Goal: Transaction & Acquisition: Book appointment/travel/reservation

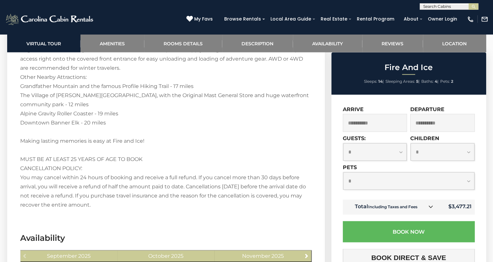
scroll to position [1206, 0]
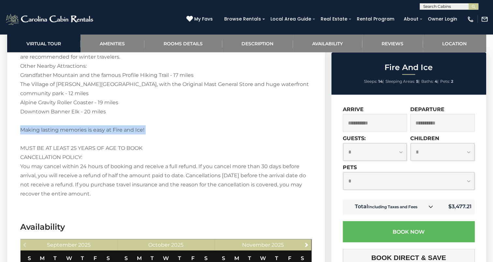
drag, startPoint x: 468, startPoint y: 135, endPoint x: 277, endPoint y: 125, distance: 191.0
click at [277, 125] on p "Welcome to Fire And Ice! This home is conveniently located in Blowing Rock on A…" at bounding box center [166, 15] width 292 height 365
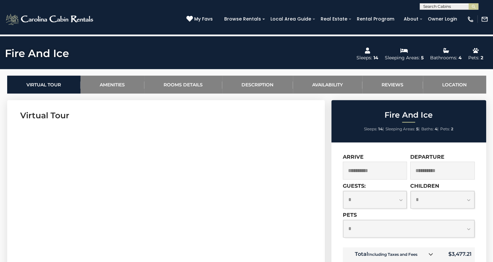
scroll to position [196, 0]
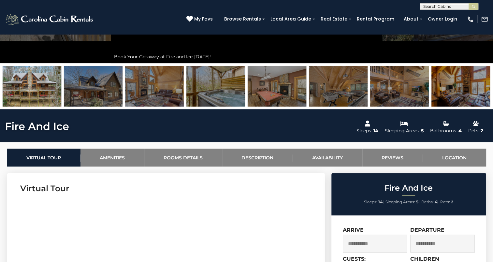
click at [253, 96] on img at bounding box center [277, 86] width 59 height 41
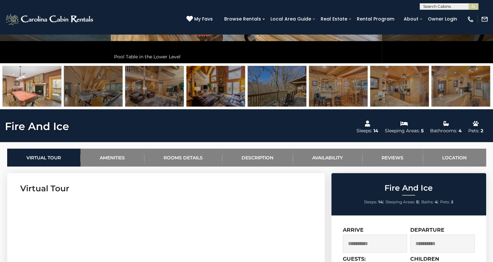
click at [360, 95] on img at bounding box center [338, 86] width 59 height 41
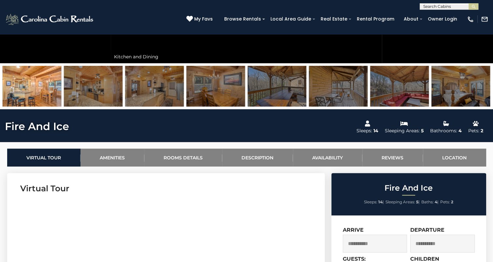
scroll to position [65, 0]
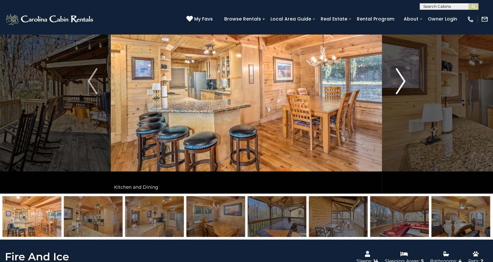
click at [400, 85] on img "Next" at bounding box center [401, 81] width 10 height 26
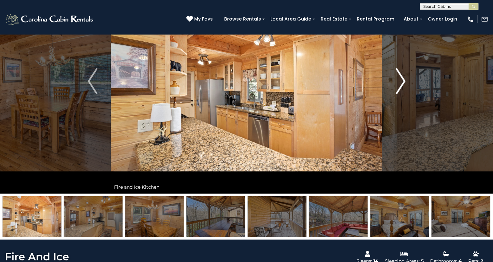
click at [400, 85] on img "Next" at bounding box center [401, 81] width 10 height 26
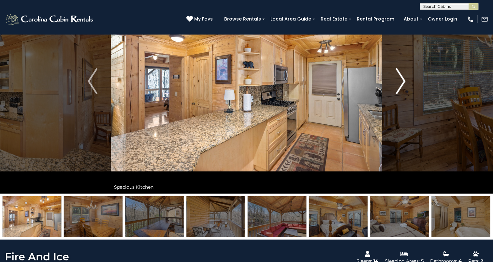
click at [400, 85] on img "Next" at bounding box center [401, 81] width 10 height 26
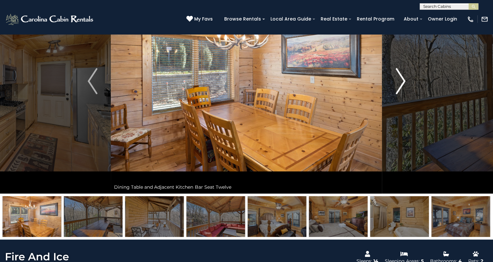
click at [400, 85] on img "Next" at bounding box center [401, 81] width 10 height 26
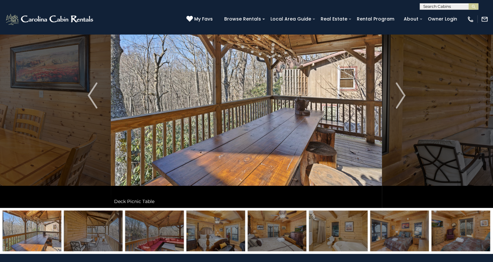
scroll to position [0, 0]
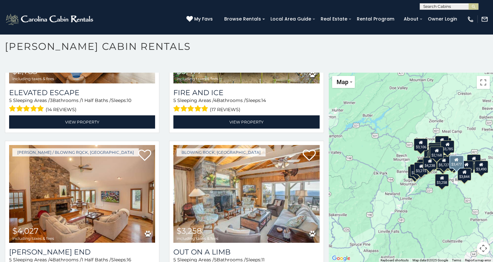
scroll to position [2054, 0]
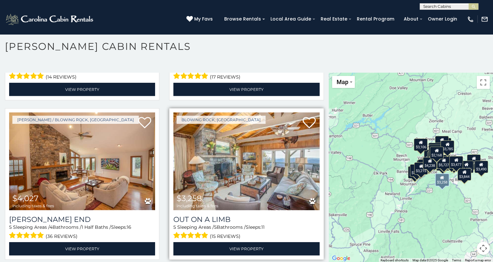
click at [274, 164] on img at bounding box center [246, 161] width 146 height 98
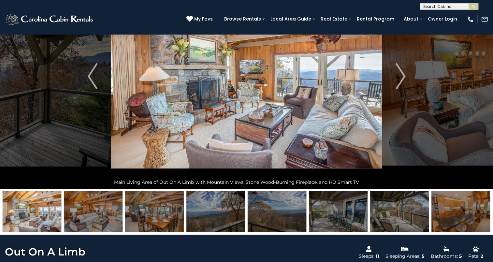
scroll to position [33, 0]
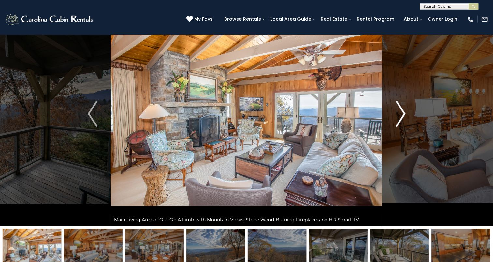
click at [395, 127] on button "Next" at bounding box center [400, 113] width 37 height 225
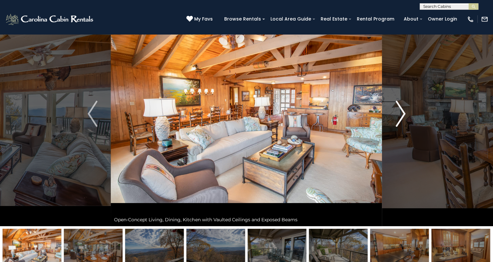
click at [395, 127] on button "Next" at bounding box center [400, 113] width 37 height 225
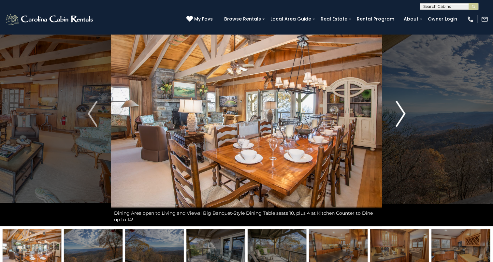
click at [395, 127] on button "Next" at bounding box center [400, 113] width 37 height 225
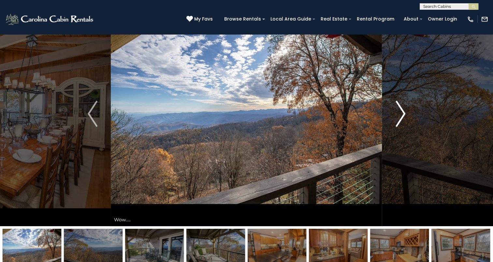
click at [395, 127] on button "Next" at bounding box center [400, 113] width 37 height 225
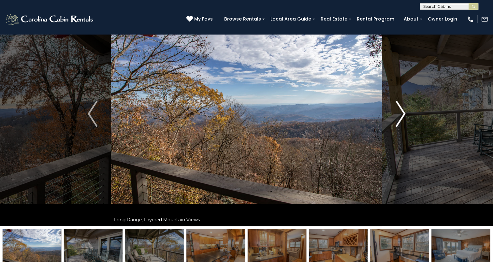
click at [395, 127] on button "Next" at bounding box center [400, 113] width 37 height 225
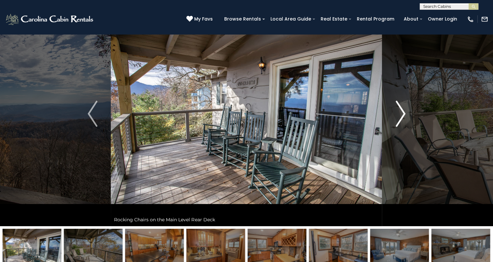
click at [395, 127] on button "Next" at bounding box center [400, 113] width 37 height 225
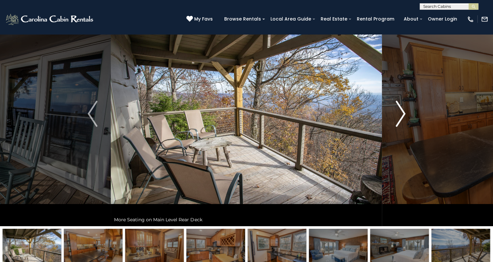
click at [395, 127] on button "Next" at bounding box center [400, 113] width 37 height 225
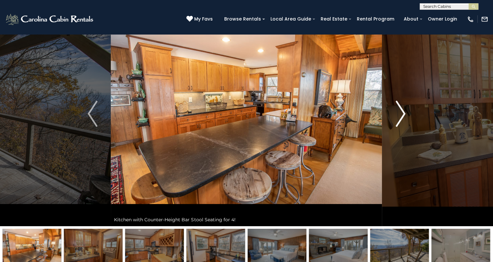
click at [395, 127] on button "Next" at bounding box center [400, 113] width 37 height 225
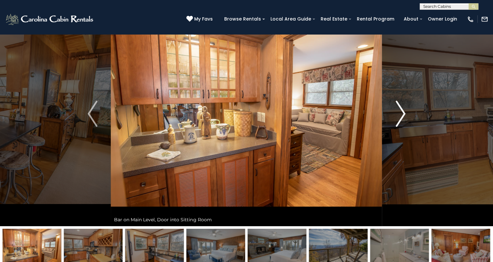
click at [395, 127] on button "Next" at bounding box center [400, 113] width 37 height 225
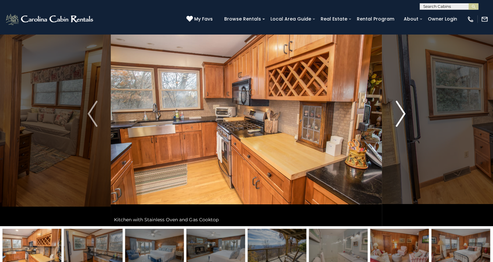
click at [396, 127] on button "Next" at bounding box center [400, 113] width 37 height 225
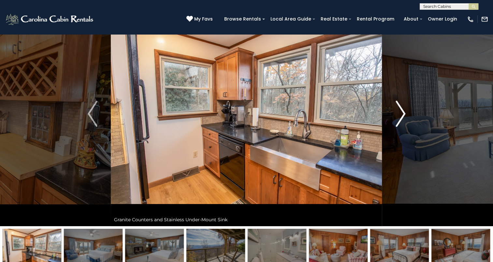
click at [396, 127] on button "Next" at bounding box center [400, 113] width 37 height 225
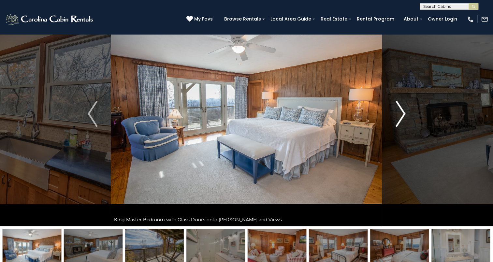
click at [396, 127] on button "Next" at bounding box center [400, 113] width 37 height 225
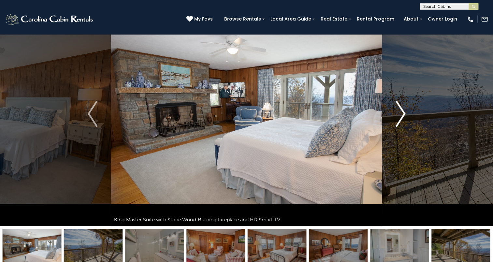
click at [396, 127] on button "Next" at bounding box center [400, 113] width 37 height 225
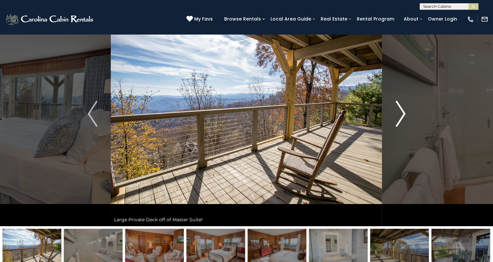
click at [398, 126] on img "Next" at bounding box center [401, 114] width 10 height 26
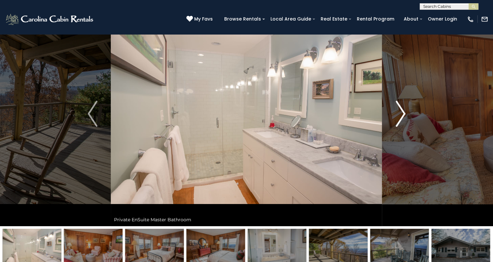
click at [399, 121] on img "Next" at bounding box center [401, 114] width 10 height 26
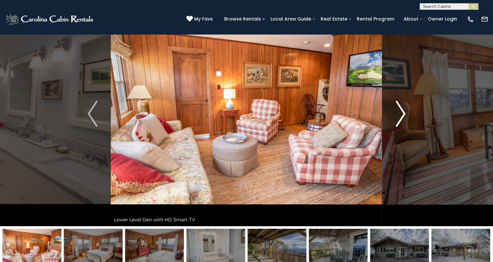
click at [399, 121] on img "Next" at bounding box center [401, 114] width 10 height 26
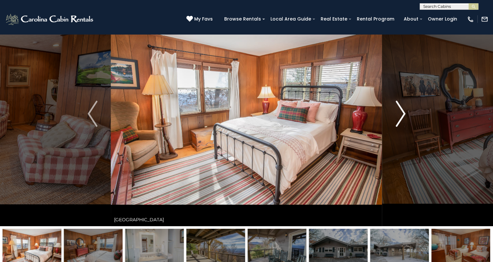
click at [399, 121] on img "Next" at bounding box center [401, 114] width 10 height 26
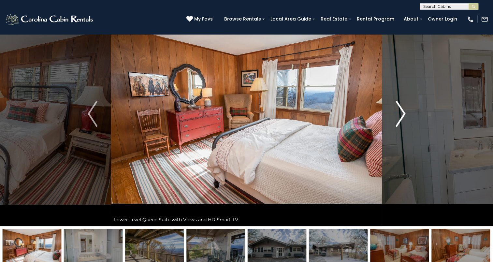
click at [399, 121] on img "Next" at bounding box center [401, 114] width 10 height 26
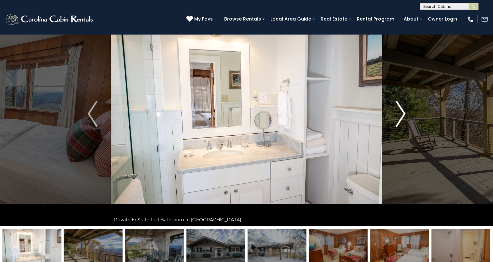
click at [399, 121] on img "Next" at bounding box center [401, 114] width 10 height 26
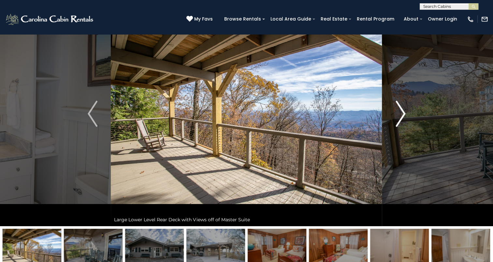
click at [399, 121] on img "Next" at bounding box center [401, 114] width 10 height 26
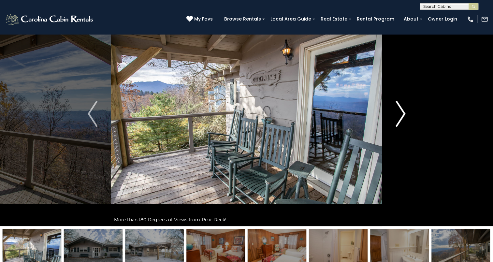
click at [399, 121] on img "Next" at bounding box center [401, 114] width 10 height 26
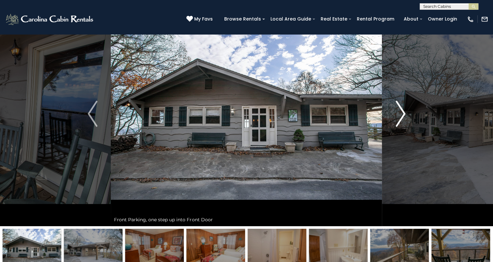
click at [399, 121] on img "Next" at bounding box center [401, 114] width 10 height 26
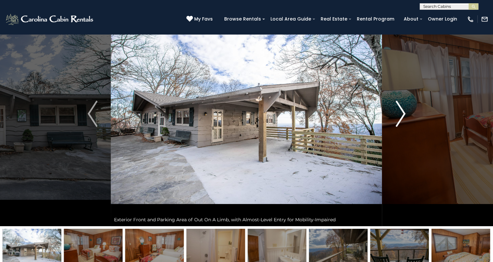
click at [399, 121] on img "Next" at bounding box center [401, 114] width 10 height 26
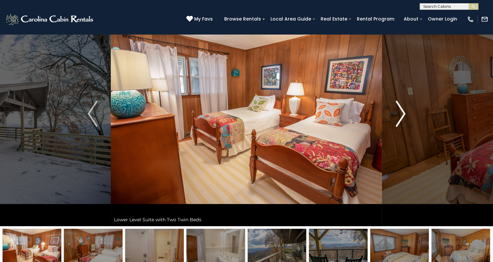
click at [399, 121] on img "Next" at bounding box center [401, 114] width 10 height 26
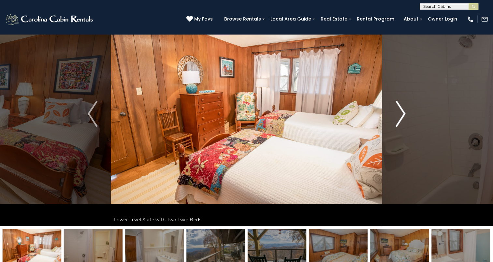
click at [400, 120] on img "Next" at bounding box center [401, 114] width 10 height 26
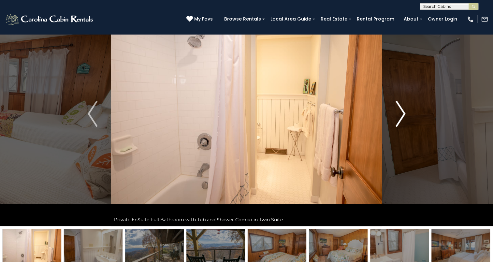
click at [400, 120] on img "Next" at bounding box center [401, 114] width 10 height 26
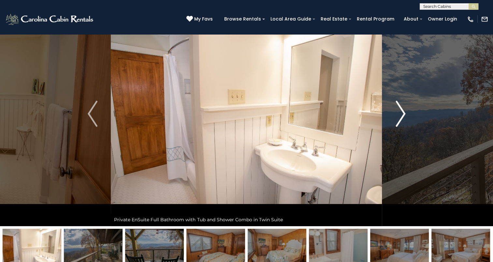
click at [400, 120] on img "Next" at bounding box center [401, 114] width 10 height 26
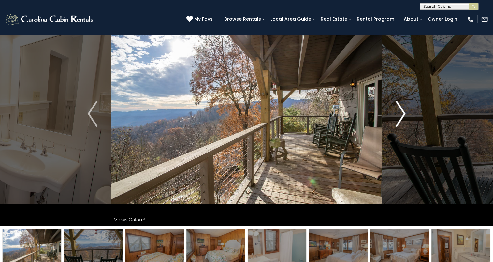
click at [400, 120] on img "Next" at bounding box center [401, 114] width 10 height 26
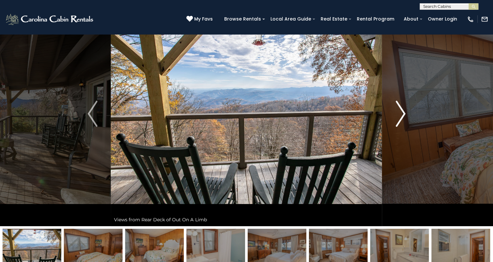
click at [400, 120] on img "Next" at bounding box center [401, 114] width 10 height 26
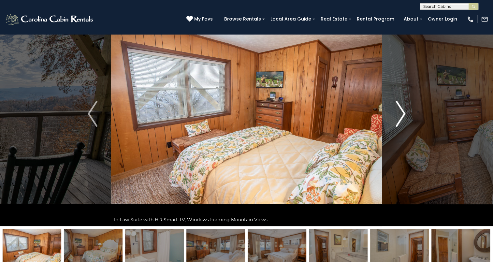
click at [400, 120] on img "Next" at bounding box center [401, 114] width 10 height 26
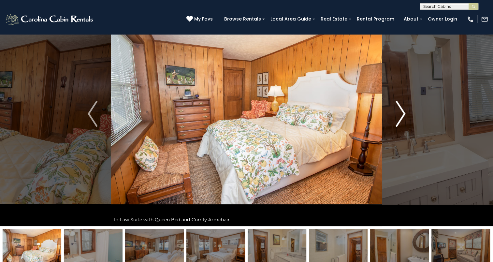
click at [400, 120] on img "Next" at bounding box center [401, 114] width 10 height 26
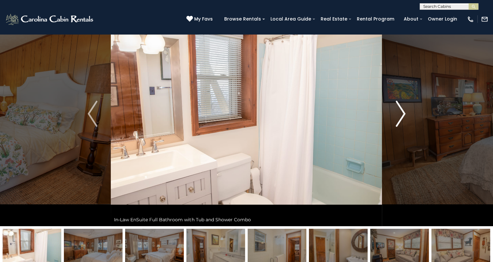
click at [400, 120] on img "Next" at bounding box center [401, 114] width 10 height 26
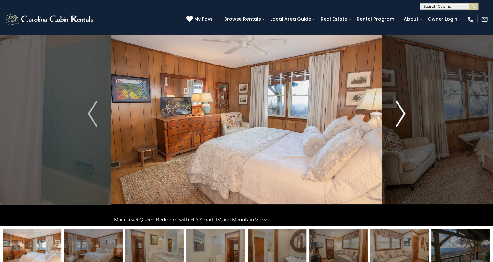
click at [401, 120] on img "Next" at bounding box center [401, 114] width 10 height 26
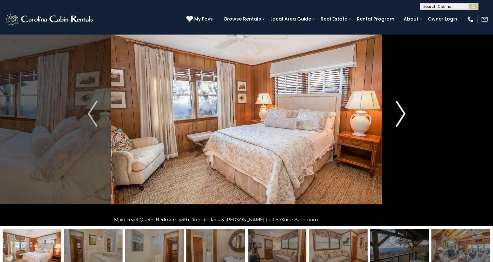
click at [401, 120] on img "Next" at bounding box center [401, 114] width 10 height 26
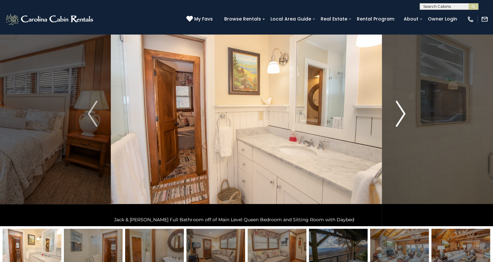
click at [405, 116] on img "Next" at bounding box center [401, 114] width 10 height 26
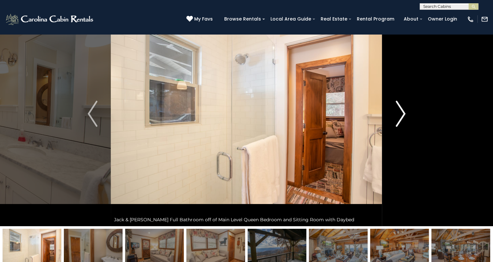
click at [405, 116] on img "Next" at bounding box center [401, 114] width 10 height 26
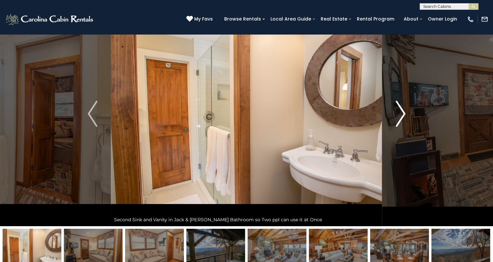
click at [402, 115] on img "Next" at bounding box center [401, 114] width 10 height 26
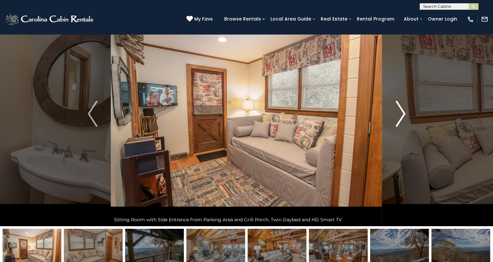
click at [402, 115] on img "Next" at bounding box center [401, 114] width 10 height 26
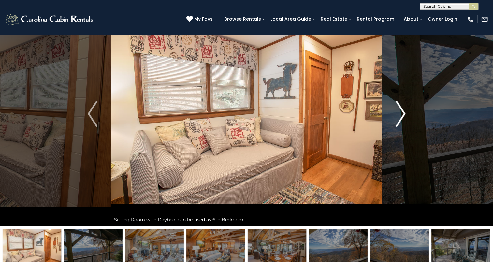
click at [402, 115] on img "Next" at bounding box center [401, 114] width 10 height 26
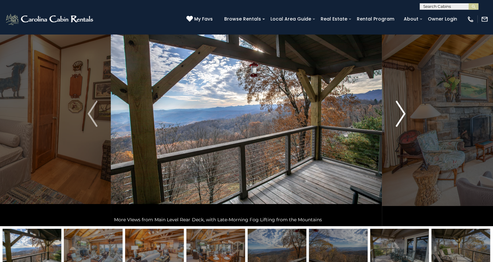
click at [402, 115] on img "Next" at bounding box center [401, 114] width 10 height 26
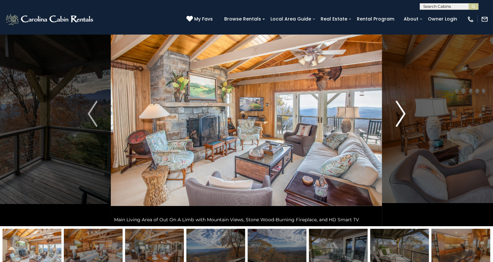
click at [402, 115] on img "Next" at bounding box center [401, 114] width 10 height 26
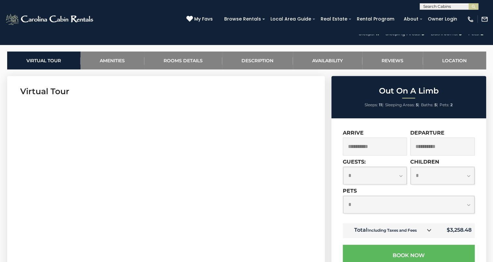
scroll to position [163, 0]
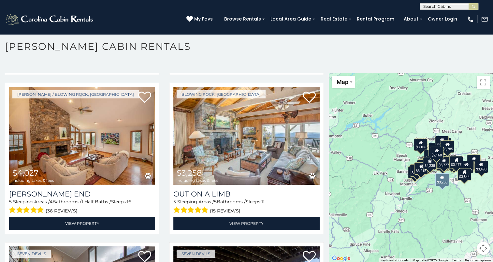
scroll to position [2086, 0]
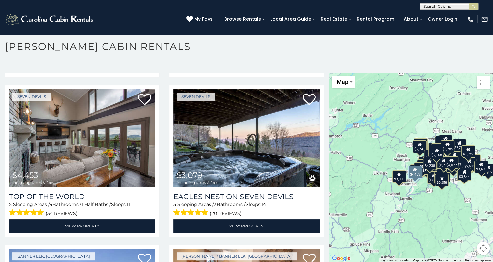
scroll to position [2222, 0]
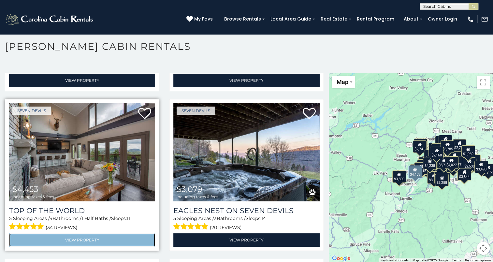
click at [81, 233] on link "View Property" at bounding box center [82, 239] width 146 height 13
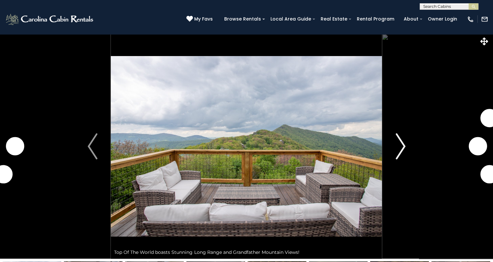
click at [396, 156] on img "Next" at bounding box center [401, 146] width 10 height 26
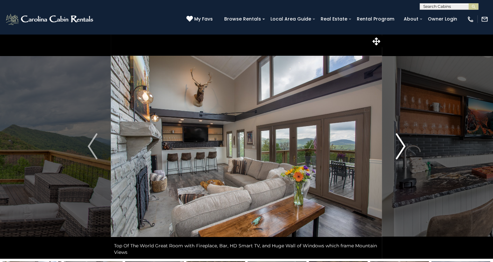
click at [396, 156] on img "Next" at bounding box center [401, 146] width 10 height 26
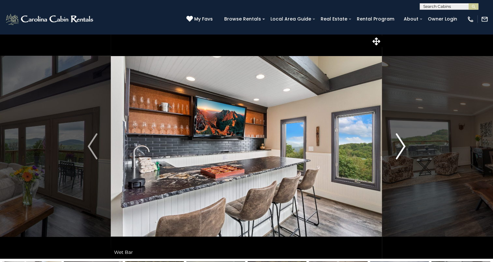
click at [396, 156] on img "Next" at bounding box center [401, 146] width 10 height 26
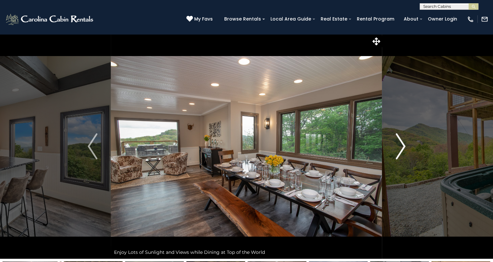
click at [396, 156] on img "Next" at bounding box center [401, 146] width 10 height 26
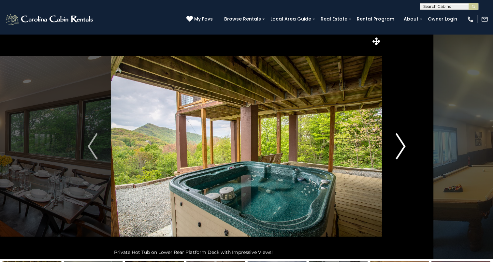
click at [396, 156] on img "Next" at bounding box center [401, 146] width 10 height 26
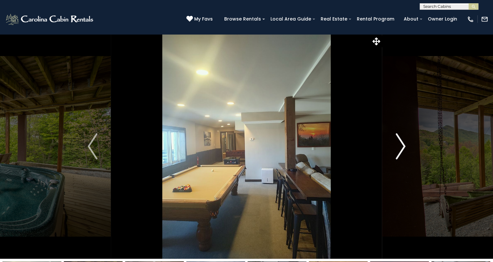
click at [396, 156] on img "Next" at bounding box center [401, 146] width 10 height 26
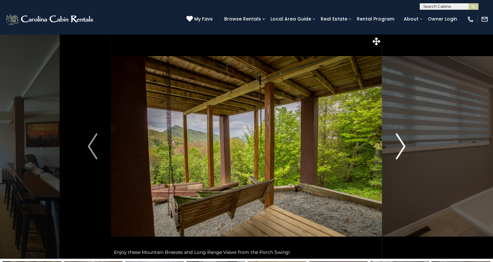
click at [398, 154] on img "Next" at bounding box center [401, 146] width 10 height 26
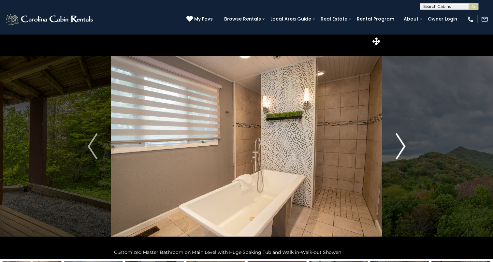
click at [399, 154] on img "Next" at bounding box center [401, 146] width 10 height 26
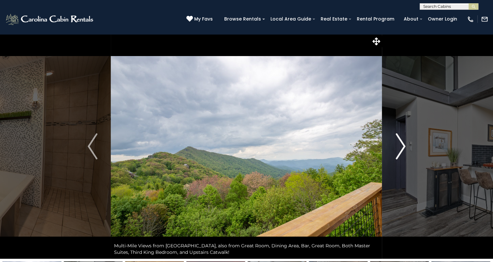
click at [400, 151] on img "Next" at bounding box center [401, 146] width 10 height 26
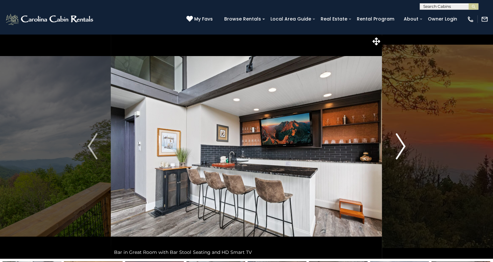
click at [399, 156] on img "Next" at bounding box center [401, 146] width 10 height 26
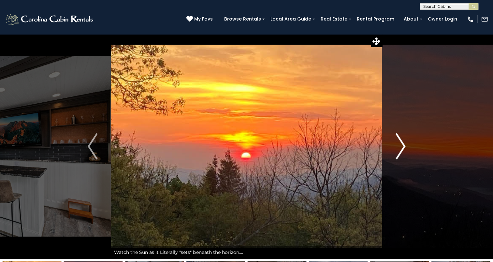
click at [399, 156] on img "Next" at bounding box center [401, 146] width 10 height 26
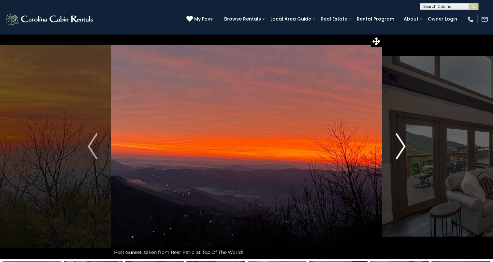
click at [399, 151] on img "Next" at bounding box center [401, 146] width 10 height 26
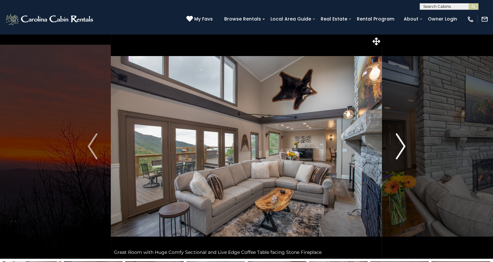
click at [399, 151] on img "Next" at bounding box center [401, 146] width 10 height 26
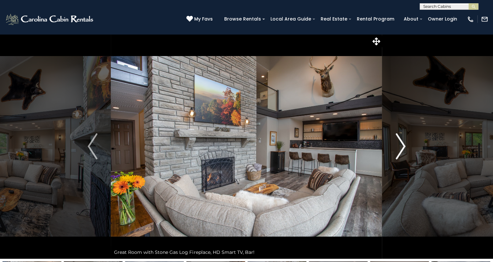
click at [399, 151] on img "Next" at bounding box center [401, 146] width 10 height 26
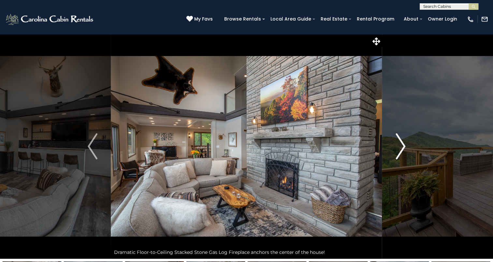
click at [399, 151] on img "Next" at bounding box center [401, 146] width 10 height 26
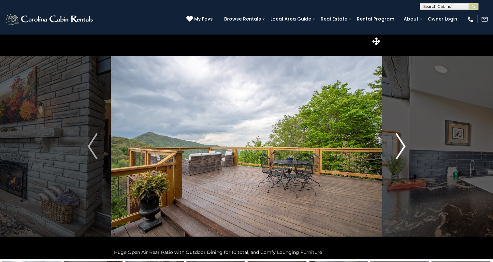
click at [399, 151] on img "Next" at bounding box center [401, 146] width 10 height 26
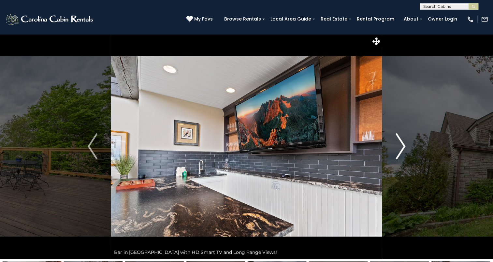
click at [399, 151] on img "Next" at bounding box center [401, 146] width 10 height 26
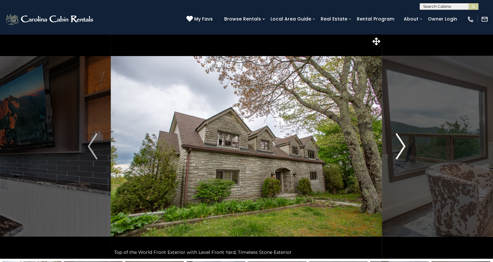
click at [399, 151] on img "Next" at bounding box center [401, 146] width 10 height 26
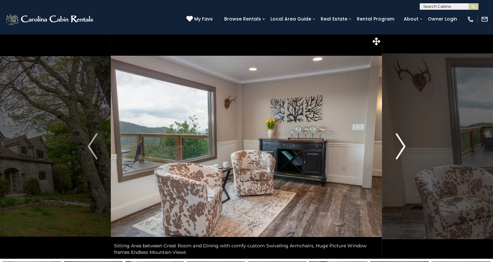
click at [399, 152] on img "Next" at bounding box center [401, 146] width 10 height 26
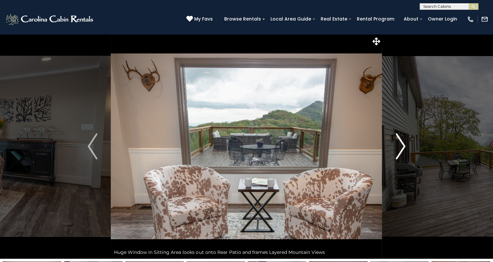
click at [401, 152] on img "Next" at bounding box center [401, 146] width 10 height 26
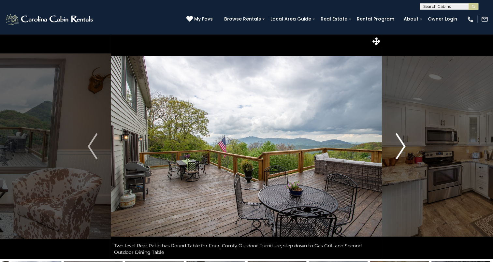
click at [399, 150] on img "Next" at bounding box center [401, 146] width 10 height 26
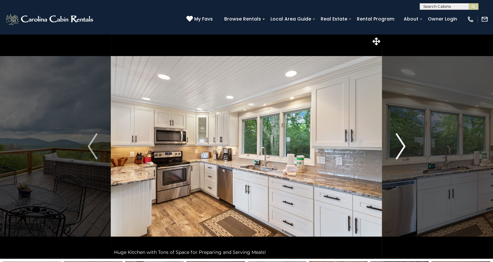
click at [399, 150] on img "Next" at bounding box center [401, 146] width 10 height 26
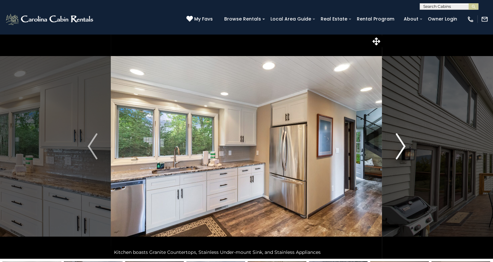
click at [399, 150] on img "Next" at bounding box center [401, 146] width 10 height 26
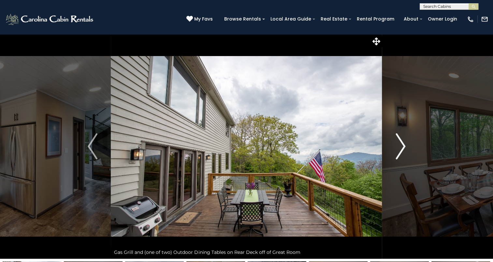
click at [399, 150] on img "Next" at bounding box center [401, 146] width 10 height 26
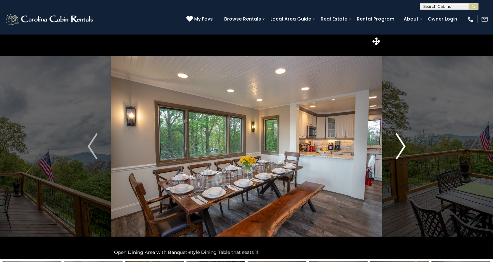
click at [399, 150] on img "Next" at bounding box center [401, 146] width 10 height 26
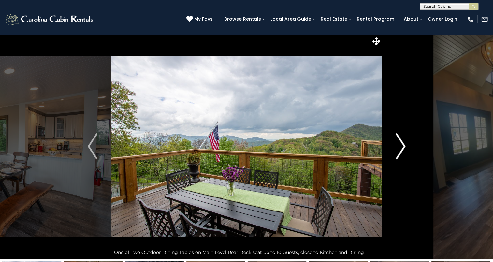
click at [399, 150] on img "Next" at bounding box center [401, 146] width 10 height 26
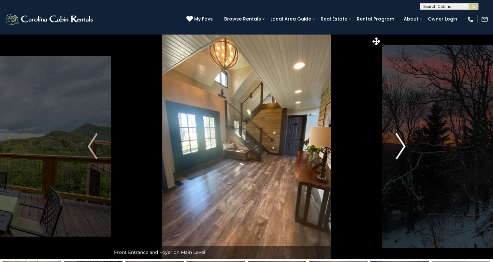
click at [399, 149] on img "Next" at bounding box center [401, 146] width 10 height 26
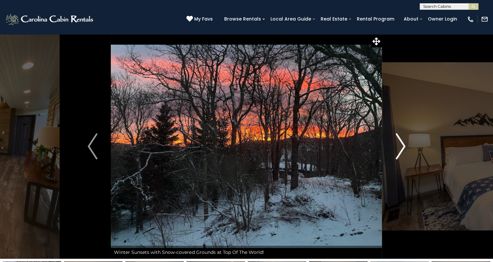
click at [399, 149] on img "Next" at bounding box center [401, 146] width 10 height 26
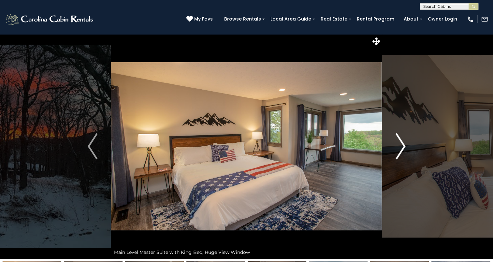
click at [400, 149] on img "Next" at bounding box center [401, 146] width 10 height 26
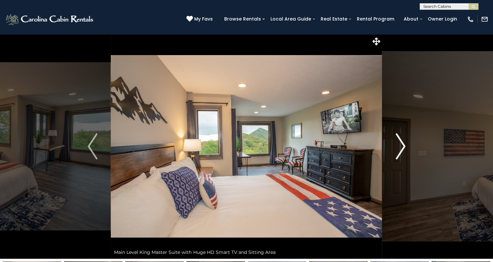
click at [400, 149] on img "Next" at bounding box center [401, 146] width 10 height 26
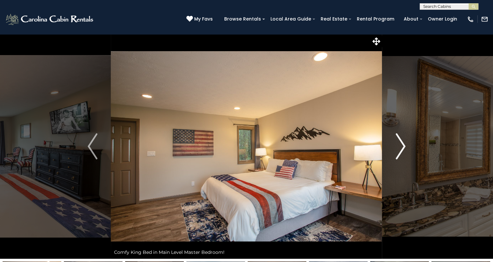
click at [400, 149] on img "Next" at bounding box center [401, 146] width 10 height 26
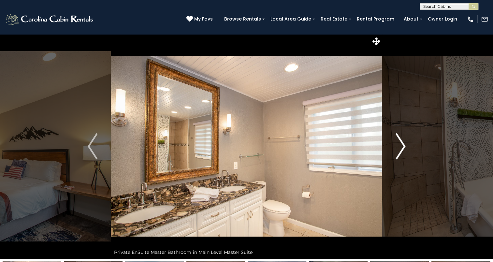
click at [401, 149] on img "Next" at bounding box center [401, 146] width 10 height 26
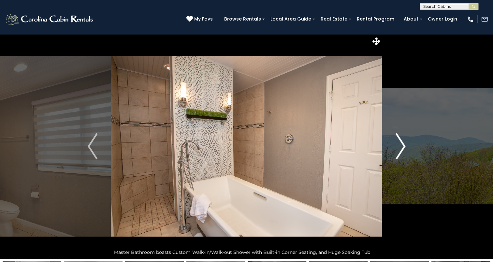
click at [401, 149] on img "Next" at bounding box center [401, 146] width 10 height 26
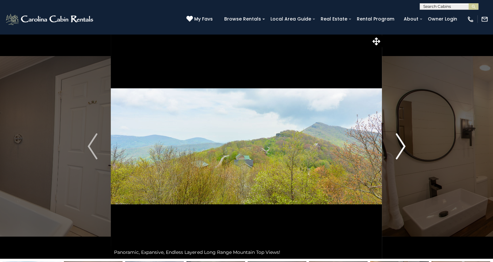
click at [401, 149] on img "Next" at bounding box center [401, 146] width 10 height 26
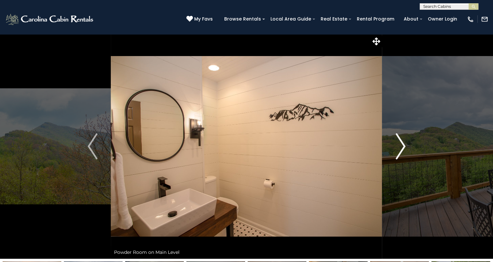
click at [401, 149] on img "Next" at bounding box center [401, 146] width 10 height 26
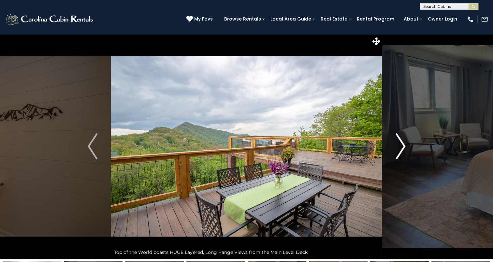
click at [401, 149] on img "Next" at bounding box center [401, 146] width 10 height 26
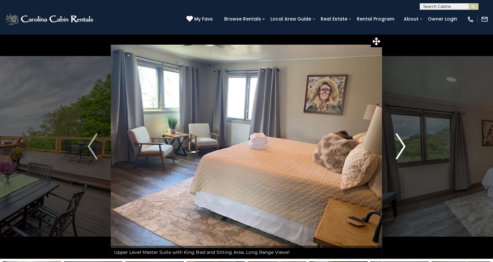
click at [401, 149] on img "Next" at bounding box center [401, 146] width 10 height 26
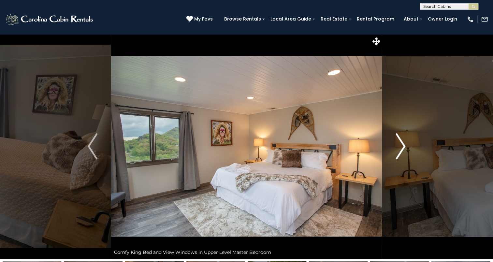
click at [401, 149] on img "Next" at bounding box center [401, 146] width 10 height 26
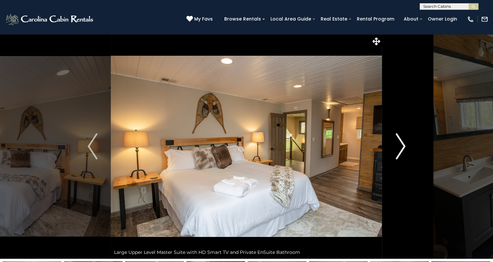
click at [401, 149] on img "Next" at bounding box center [401, 146] width 10 height 26
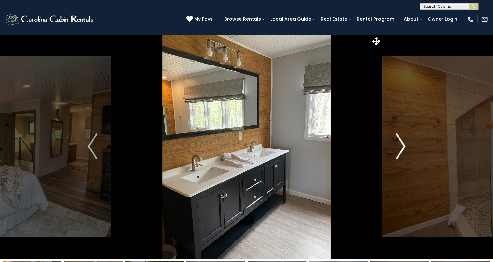
click at [401, 149] on img "Next" at bounding box center [401, 146] width 10 height 26
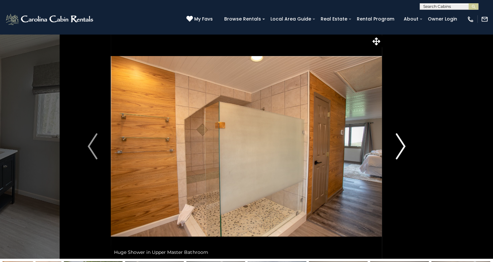
click at [401, 149] on img "Next" at bounding box center [401, 146] width 10 height 26
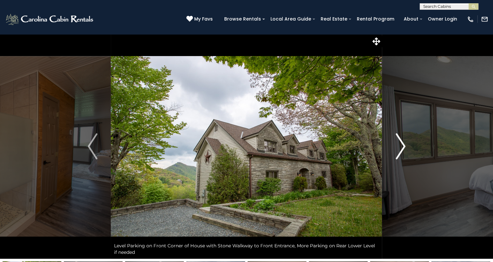
click at [401, 149] on img "Next" at bounding box center [401, 146] width 10 height 26
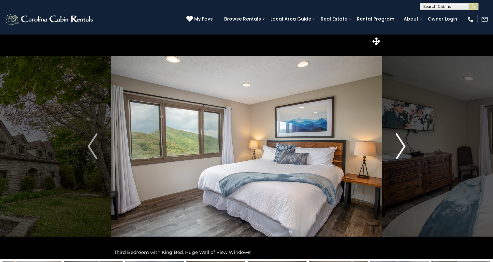
click at [402, 149] on img "Next" at bounding box center [401, 146] width 10 height 26
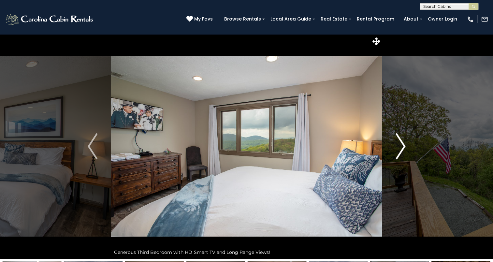
click at [402, 149] on img "Next" at bounding box center [401, 146] width 10 height 26
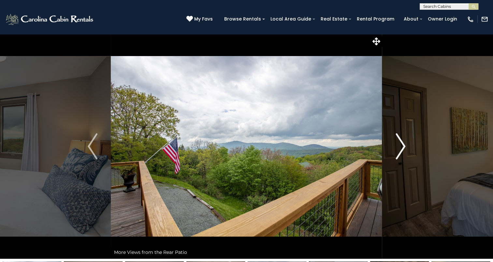
click at [402, 149] on img "Next" at bounding box center [401, 146] width 10 height 26
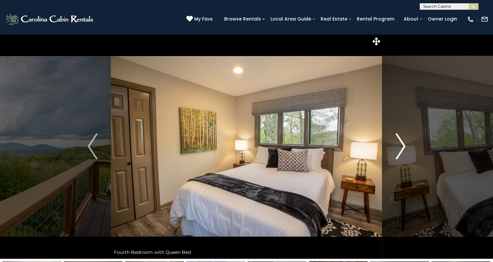
click at [402, 149] on img "Next" at bounding box center [401, 146] width 10 height 26
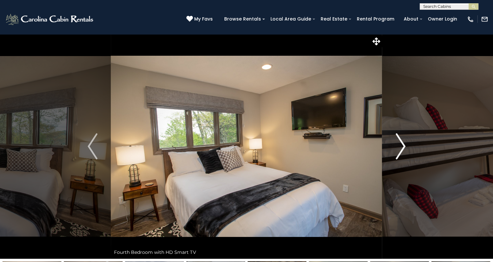
click at [402, 149] on img "Next" at bounding box center [401, 146] width 10 height 26
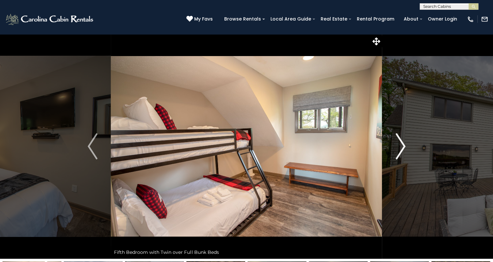
click at [403, 150] on img "Next" at bounding box center [401, 146] width 10 height 26
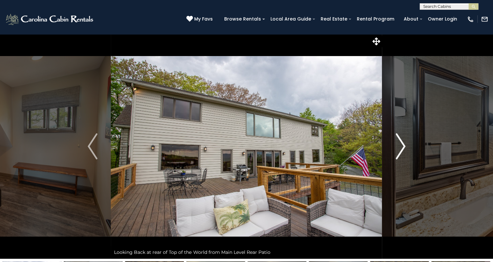
click at [406, 150] on button "Next" at bounding box center [400, 146] width 37 height 225
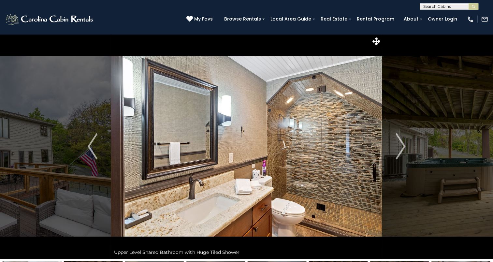
click at [239, 36] on img at bounding box center [246, 146] width 271 height 225
click at [400, 151] on img "Next" at bounding box center [401, 146] width 10 height 26
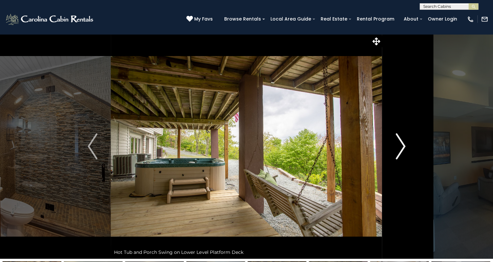
click at [400, 150] on img "Next" at bounding box center [401, 146] width 10 height 26
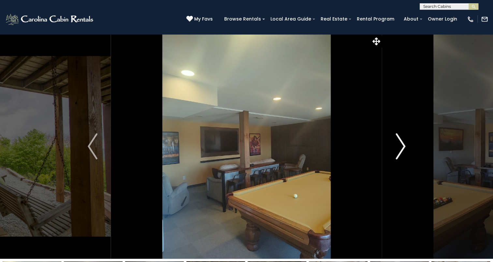
click at [402, 150] on img "Next" at bounding box center [401, 146] width 10 height 26
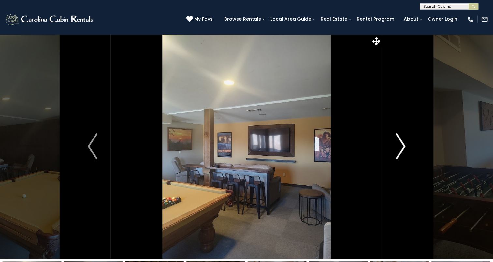
click at [401, 151] on img "Next" at bounding box center [401, 146] width 10 height 26
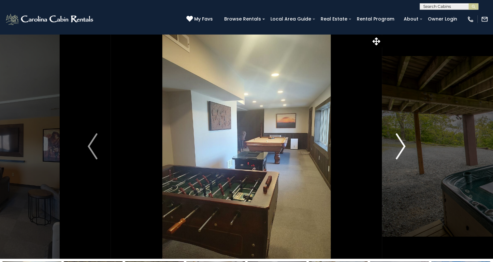
click at [404, 142] on img "Next" at bounding box center [401, 146] width 10 height 26
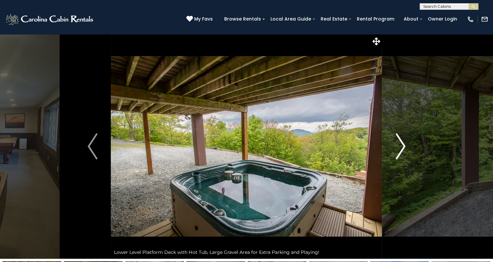
click at [404, 142] on img "Next" at bounding box center [401, 146] width 10 height 26
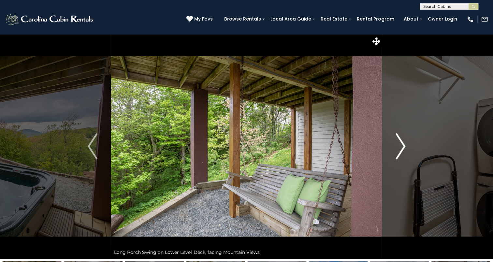
click at [402, 142] on img "Next" at bounding box center [401, 146] width 10 height 26
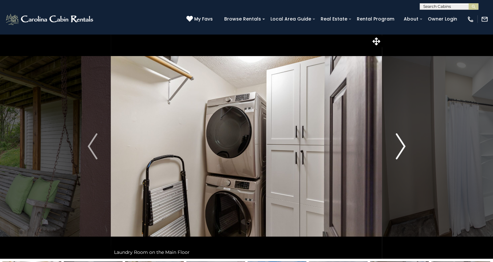
click at [402, 142] on img "Next" at bounding box center [401, 146] width 10 height 26
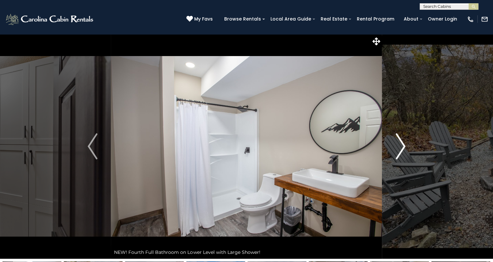
click at [402, 142] on img "Next" at bounding box center [401, 146] width 10 height 26
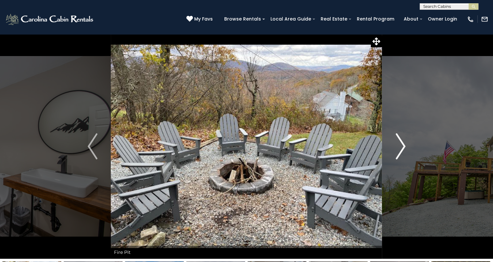
click at [402, 142] on img "Next" at bounding box center [401, 146] width 10 height 26
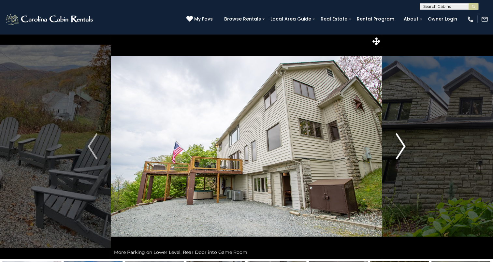
click at [402, 142] on img "Next" at bounding box center [401, 146] width 10 height 26
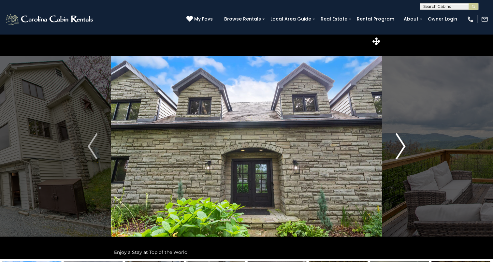
click at [402, 142] on img "Next" at bounding box center [401, 146] width 10 height 26
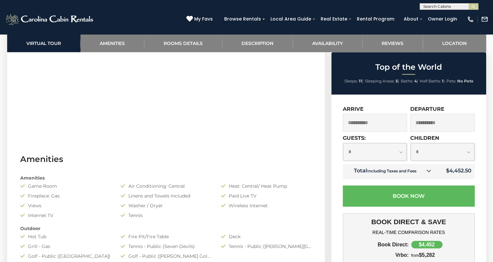
scroll to position [228, 0]
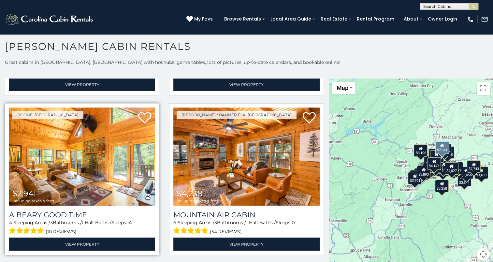
scroll to position [1630, 0]
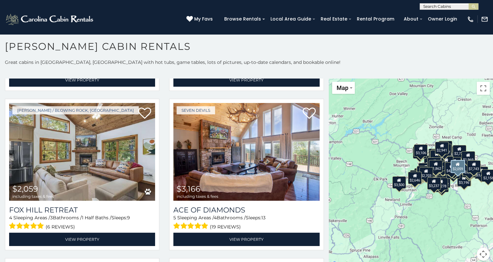
scroll to position [3037, 0]
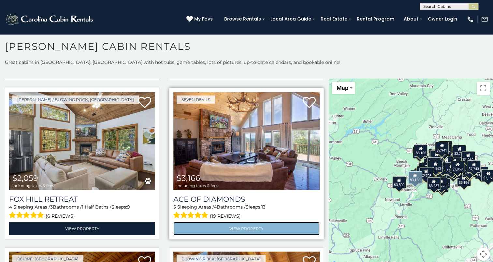
click at [199, 222] on link "View Property" at bounding box center [246, 228] width 146 height 13
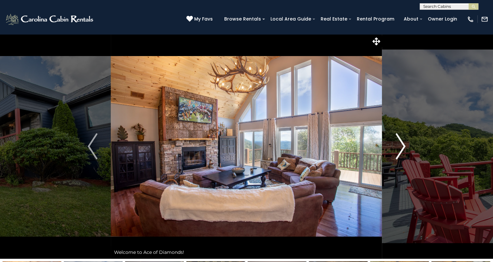
click at [401, 146] on img "Next" at bounding box center [401, 146] width 10 height 26
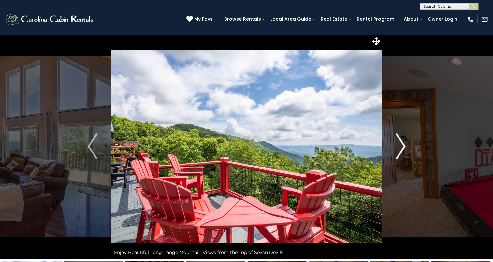
click at [400, 145] on img "Next" at bounding box center [401, 146] width 10 height 26
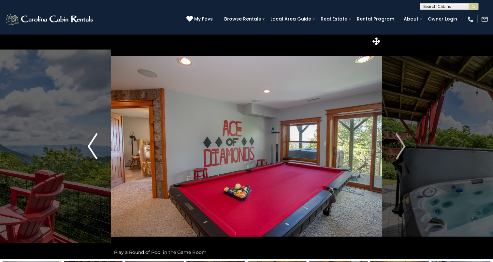
click at [86, 147] on button "Previous" at bounding box center [92, 146] width 37 height 225
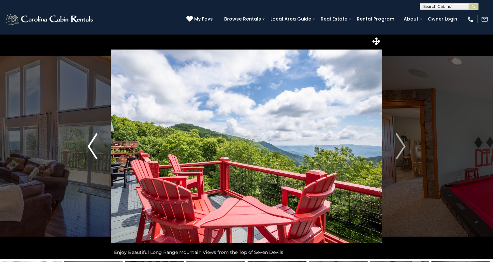
click at [88, 142] on img "Previous" at bounding box center [93, 146] width 10 height 26
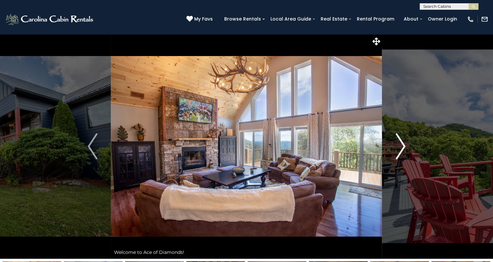
click at [406, 156] on button "Next" at bounding box center [400, 146] width 37 height 225
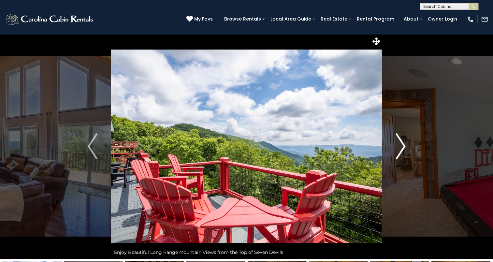
click at [406, 156] on button "Next" at bounding box center [400, 146] width 37 height 225
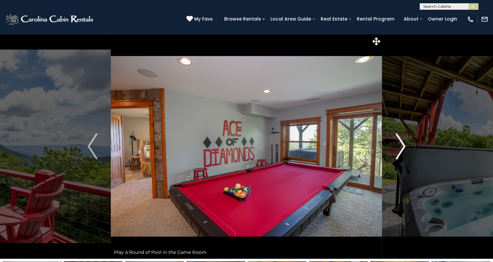
click at [403, 154] on img "Next" at bounding box center [401, 146] width 10 height 26
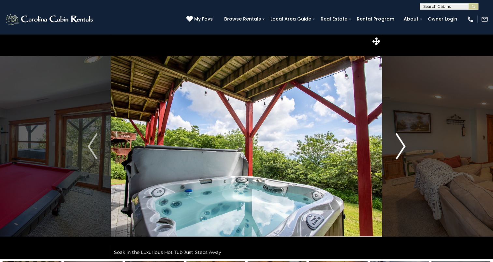
click at [402, 152] on img "Next" at bounding box center [401, 146] width 10 height 26
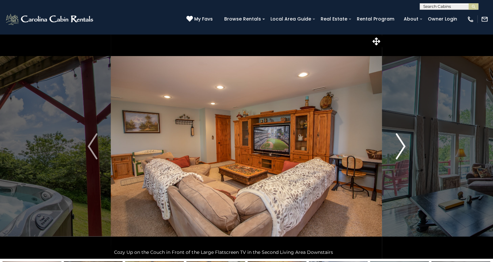
click at [402, 152] on img "Next" at bounding box center [401, 146] width 10 height 26
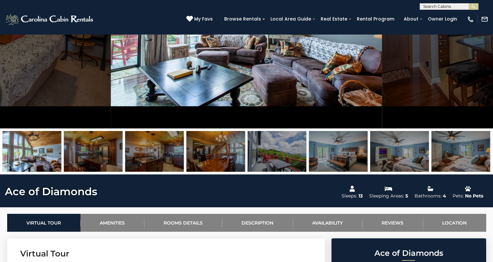
scroll to position [65, 0]
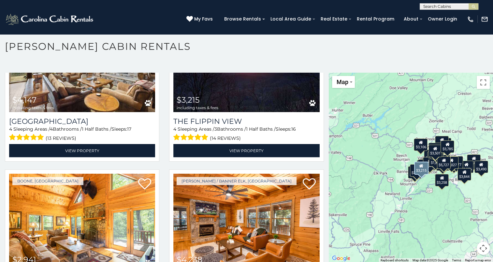
scroll to position [1630, 0]
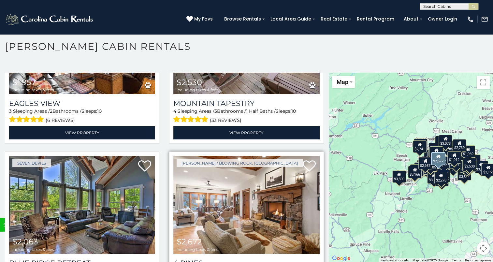
scroll to position [4439, 0]
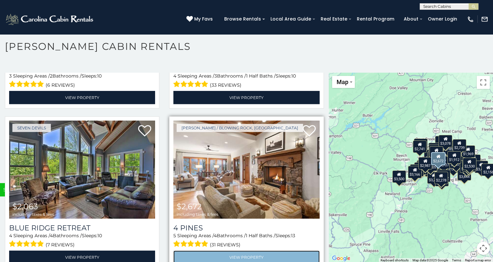
click at [258, 251] on link "View Property" at bounding box center [246, 257] width 146 height 13
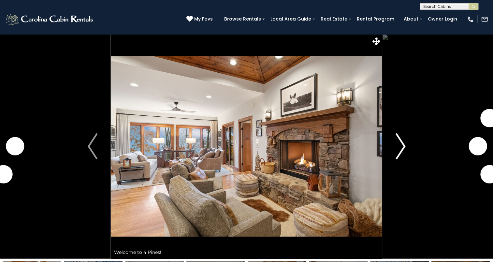
click at [402, 149] on img "Next" at bounding box center [401, 146] width 10 height 26
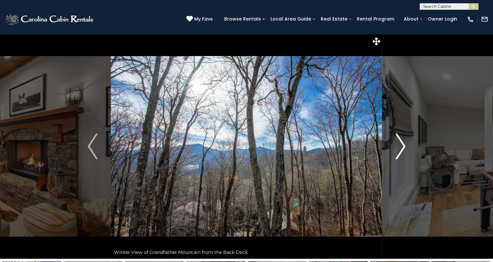
click at [396, 151] on img "Next" at bounding box center [401, 146] width 10 height 26
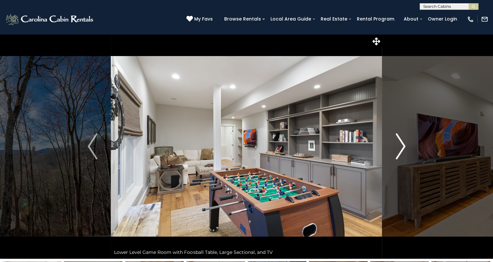
click at [396, 151] on img "Next" at bounding box center [401, 146] width 10 height 26
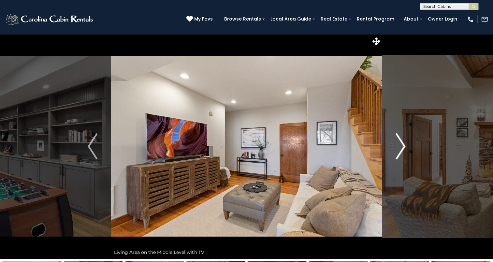
click at [396, 151] on img "Next" at bounding box center [401, 146] width 10 height 26
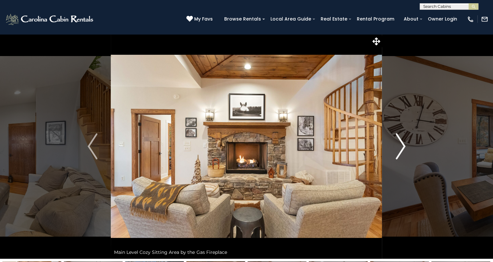
click at [396, 151] on img "Next" at bounding box center [401, 146] width 10 height 26
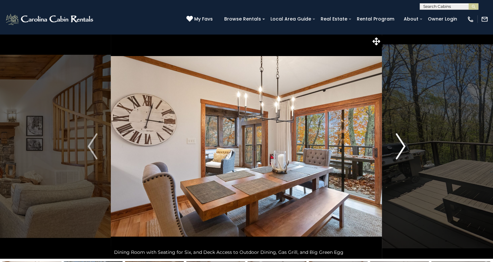
click at [396, 151] on img "Next" at bounding box center [401, 146] width 10 height 26
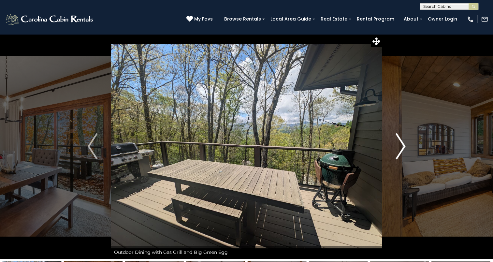
click at [396, 151] on img "Next" at bounding box center [401, 146] width 10 height 26
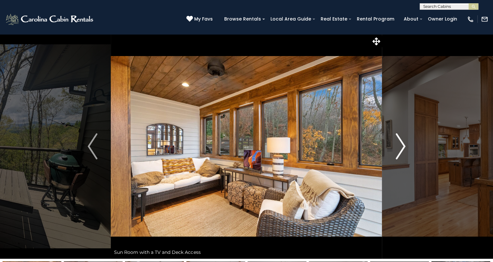
click at [396, 151] on img "Next" at bounding box center [401, 146] width 10 height 26
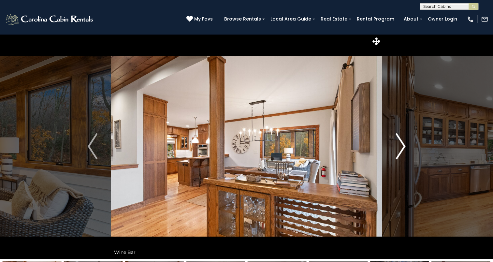
click at [396, 151] on img "Next" at bounding box center [401, 146] width 10 height 26
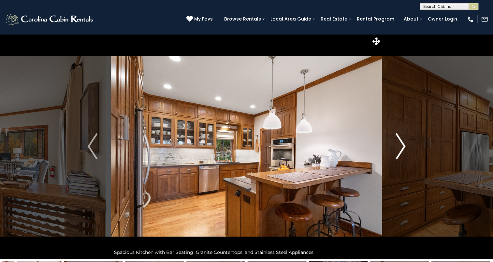
click at [396, 151] on img "Next" at bounding box center [401, 146] width 10 height 26
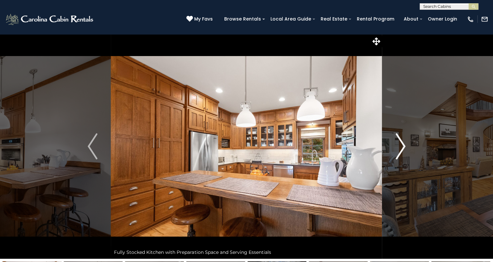
click at [396, 151] on img "Next" at bounding box center [401, 146] width 10 height 26
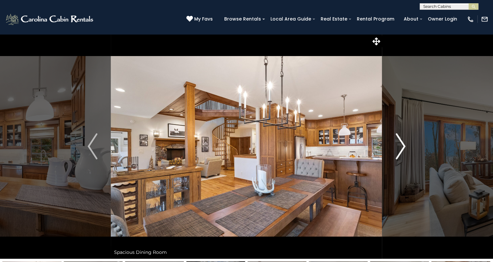
click at [396, 151] on img "Next" at bounding box center [401, 146] width 10 height 26
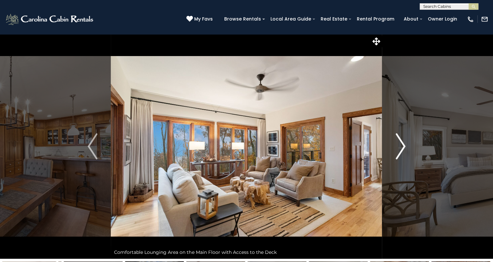
click at [398, 154] on img "Next" at bounding box center [401, 146] width 10 height 26
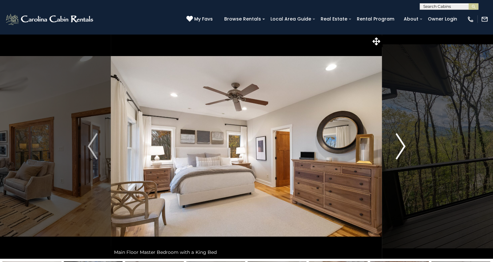
click at [398, 154] on img "Next" at bounding box center [401, 146] width 10 height 26
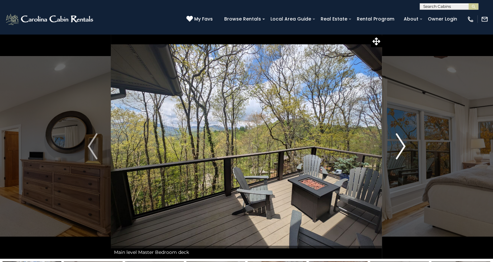
click at [398, 154] on img "Next" at bounding box center [401, 146] width 10 height 26
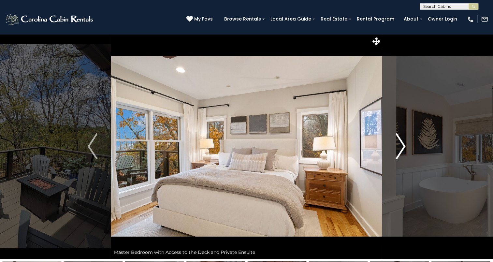
click at [398, 154] on img "Next" at bounding box center [401, 146] width 10 height 26
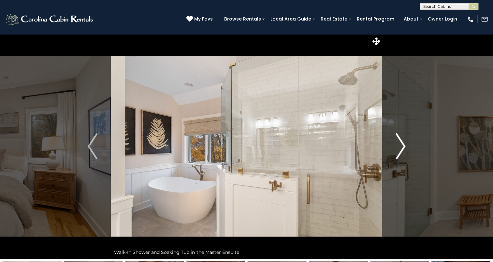
click at [398, 154] on img "Next" at bounding box center [401, 146] width 10 height 26
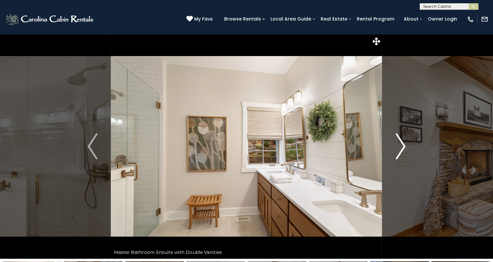
click at [398, 154] on img "Next" at bounding box center [401, 146] width 10 height 26
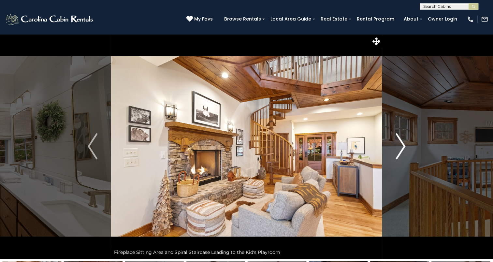
click at [398, 154] on img "Next" at bounding box center [401, 146] width 10 height 26
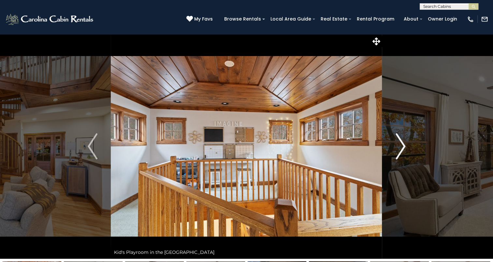
click at [398, 154] on img "Next" at bounding box center [401, 146] width 10 height 26
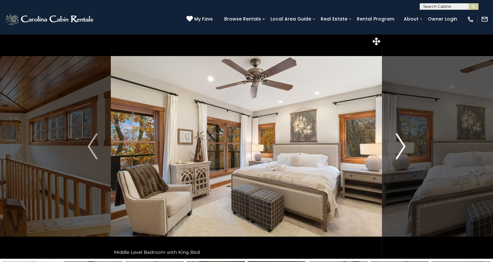
click at [398, 154] on img "Next" at bounding box center [401, 146] width 10 height 26
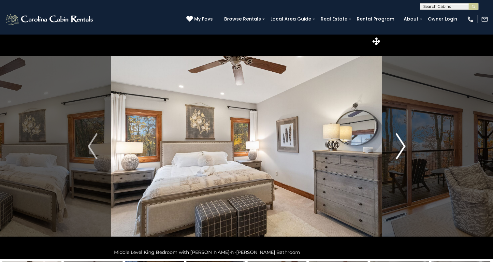
click at [398, 154] on img "Next" at bounding box center [401, 146] width 10 height 26
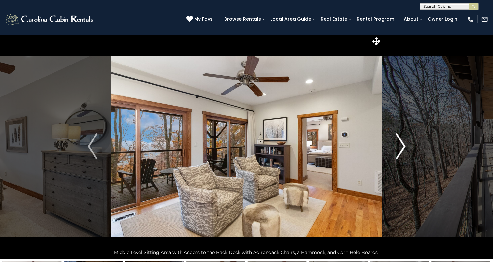
click at [398, 154] on img "Next" at bounding box center [401, 146] width 10 height 26
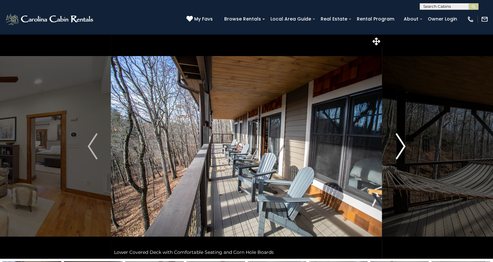
click at [398, 154] on img "Next" at bounding box center [401, 146] width 10 height 26
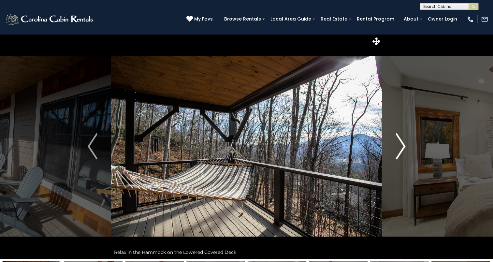
click at [398, 154] on img "Next" at bounding box center [401, 146] width 10 height 26
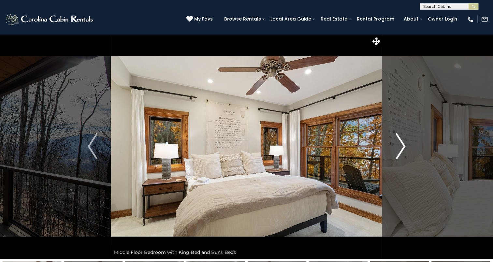
click at [398, 154] on img "Next" at bounding box center [401, 146] width 10 height 26
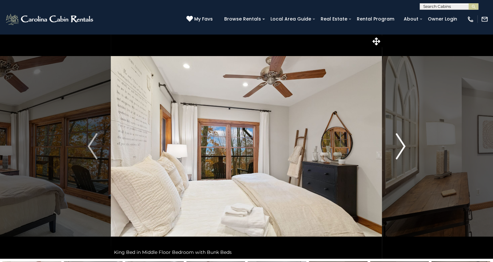
click at [398, 154] on img "Next" at bounding box center [401, 146] width 10 height 26
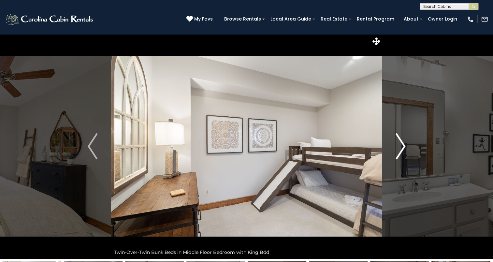
click at [398, 154] on img "Next" at bounding box center [401, 146] width 10 height 26
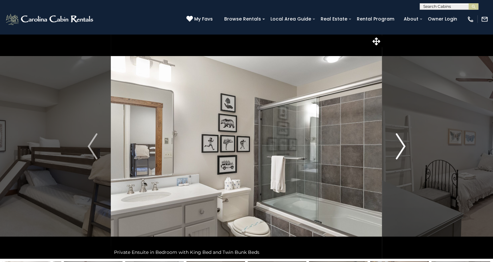
click at [398, 154] on img "Next" at bounding box center [401, 146] width 10 height 26
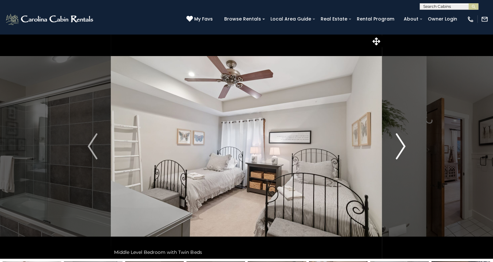
click at [398, 154] on img "Next" at bounding box center [401, 146] width 10 height 26
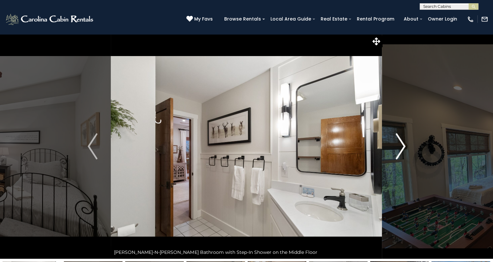
click at [398, 154] on img "Next" at bounding box center [401, 146] width 10 height 26
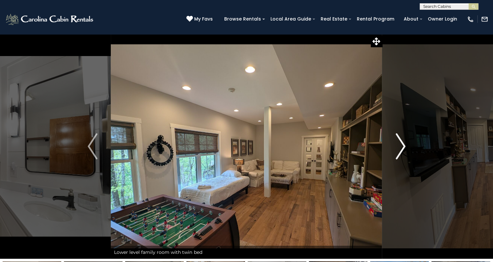
click at [398, 154] on img "Next" at bounding box center [401, 146] width 10 height 26
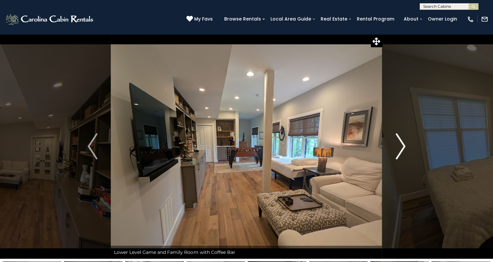
click at [398, 154] on img "Next" at bounding box center [401, 146] width 10 height 26
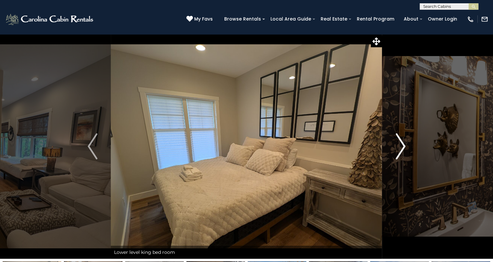
click at [398, 154] on img "Next" at bounding box center [401, 146] width 10 height 26
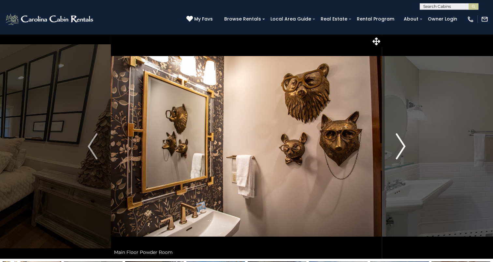
click at [398, 154] on img "Next" at bounding box center [401, 146] width 10 height 26
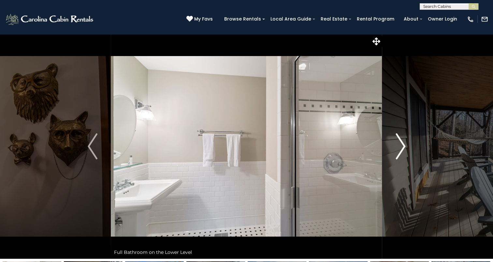
click at [398, 154] on img "Next" at bounding box center [401, 146] width 10 height 26
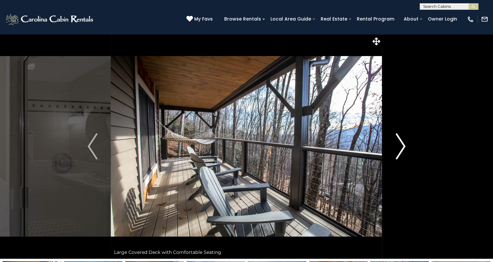
click at [398, 154] on img "Next" at bounding box center [401, 146] width 10 height 26
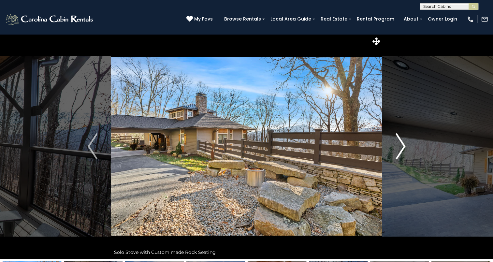
click at [398, 154] on img "Next" at bounding box center [401, 146] width 10 height 26
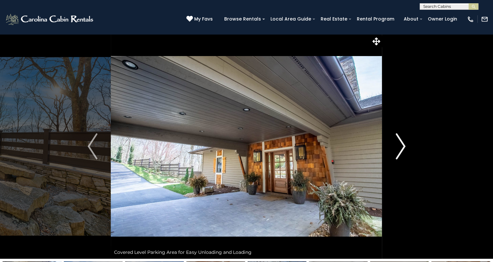
click at [398, 154] on img "Next" at bounding box center [401, 146] width 10 height 26
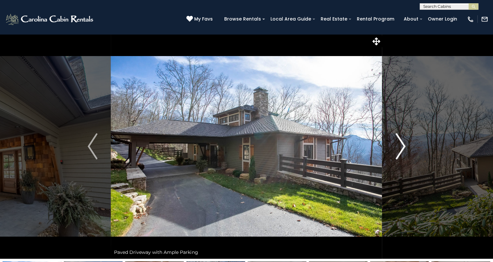
click at [398, 154] on img "Next" at bounding box center [401, 146] width 10 height 26
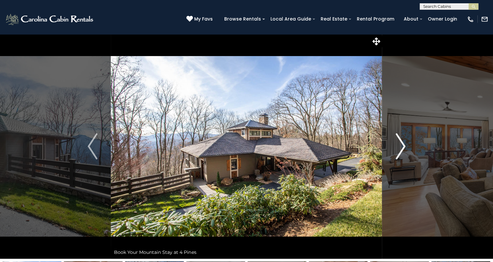
click at [398, 154] on img "Next" at bounding box center [401, 146] width 10 height 26
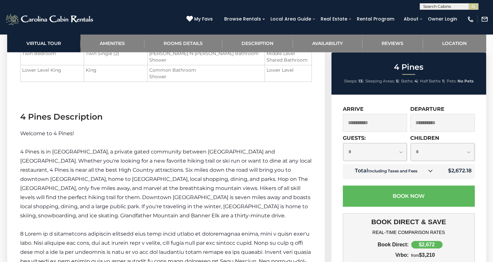
scroll to position [945, 0]
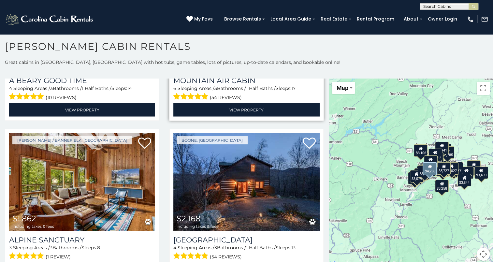
scroll to position [1793, 0]
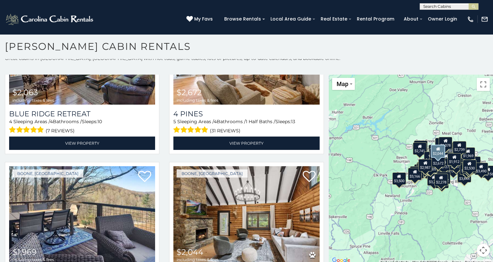
scroll to position [6, 0]
